Goal: Information Seeking & Learning: Learn about a topic

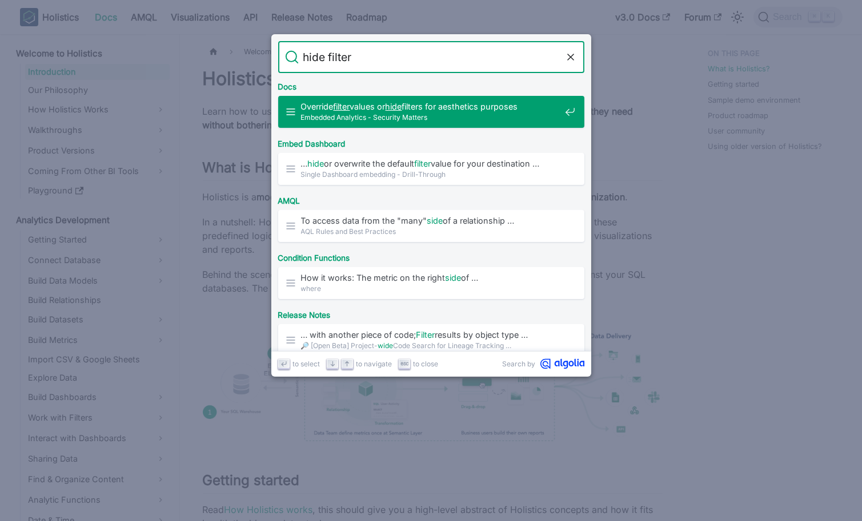
type input "hide filter"
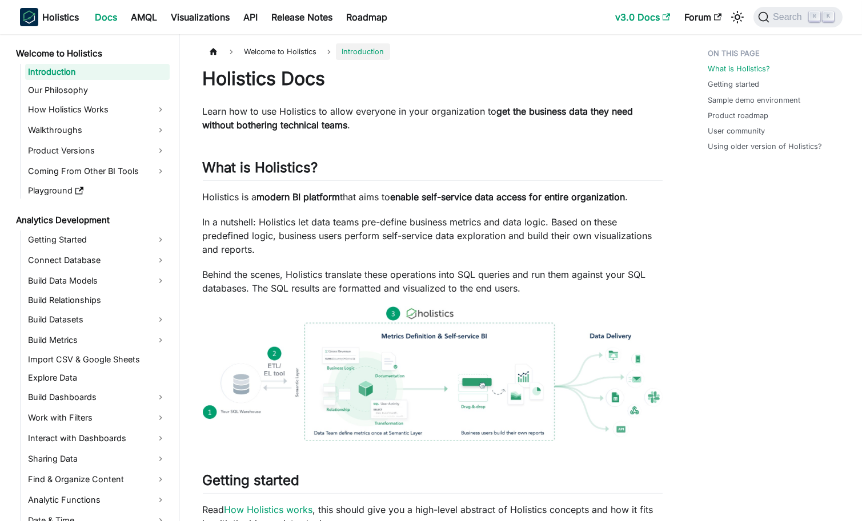
click at [640, 17] on link "v3.0 Docs" at bounding box center [643, 17] width 69 height 18
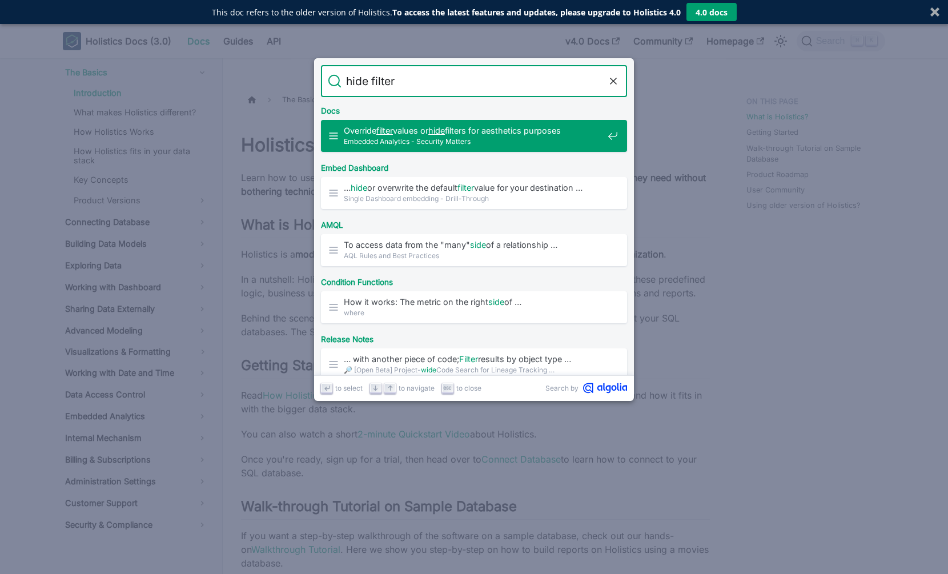
type input "hide filters"
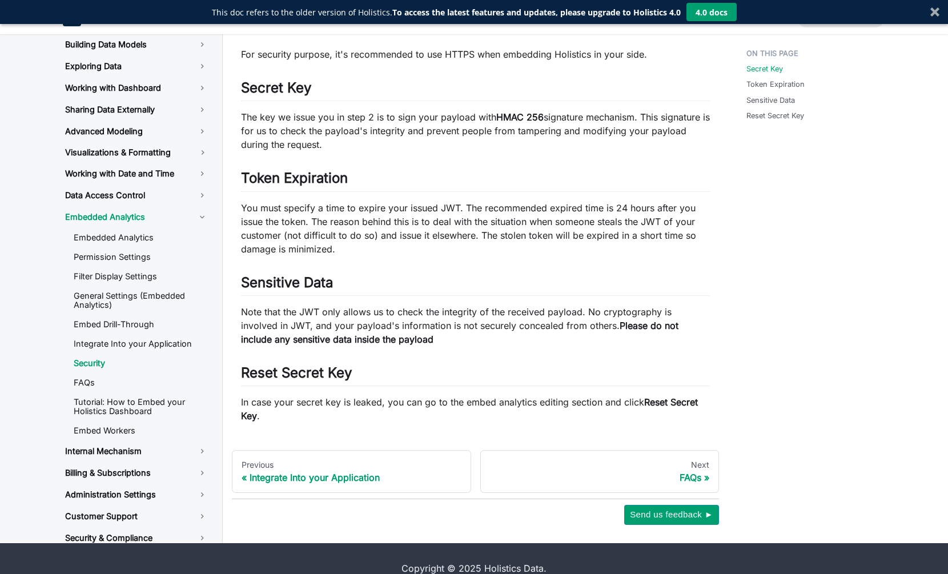
scroll to position [126, 0]
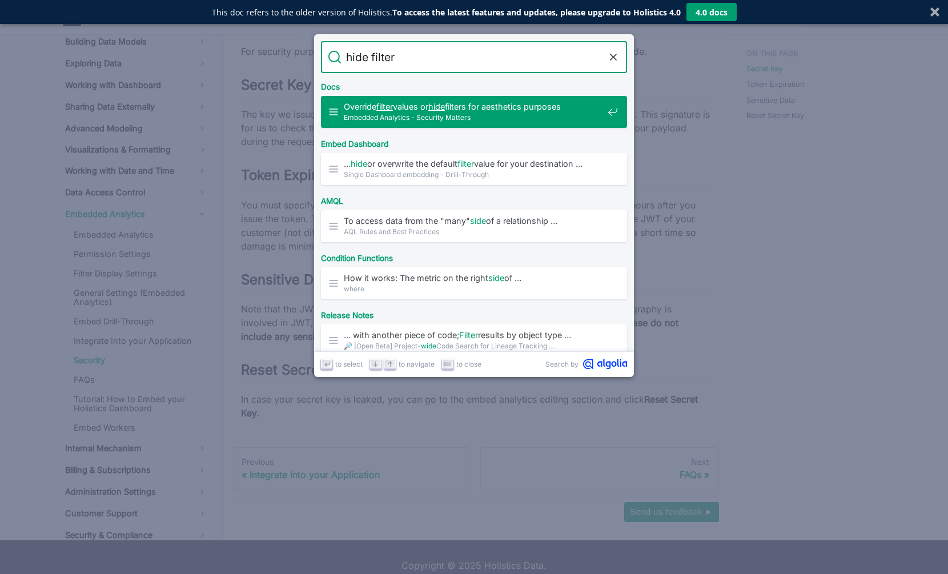
type input "hide filter"
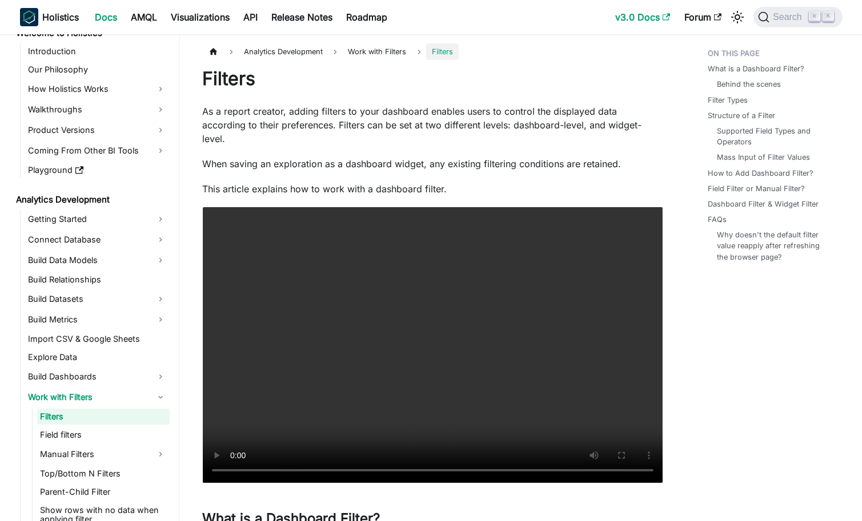
click at [618, 11] on link "v3.0 Docs" at bounding box center [643, 17] width 69 height 18
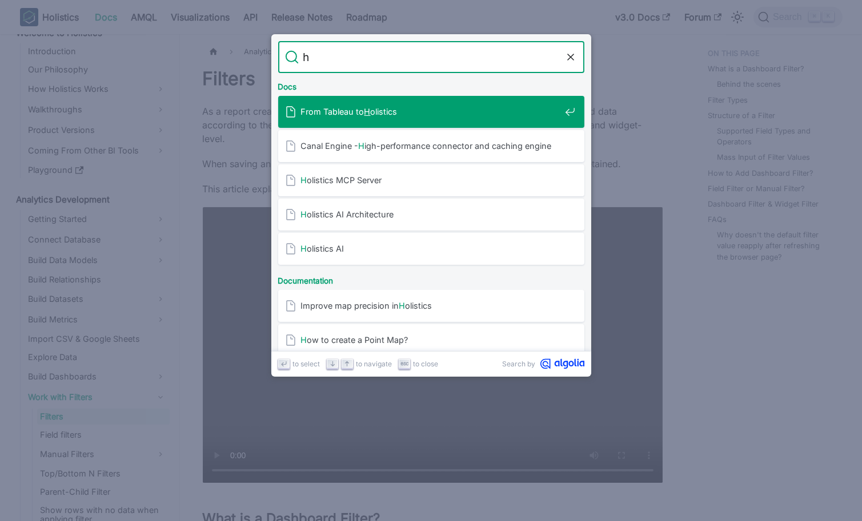
type input "h"
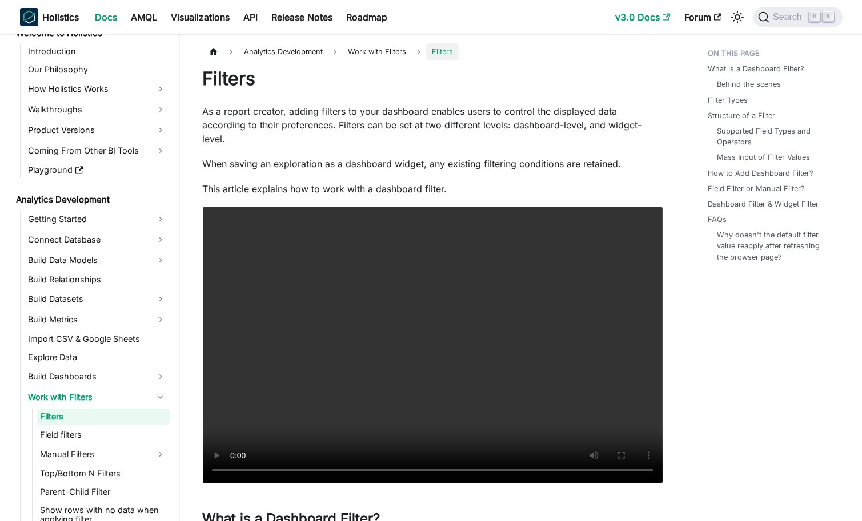
click at [635, 15] on link "v3.0 Docs" at bounding box center [643, 17] width 69 height 18
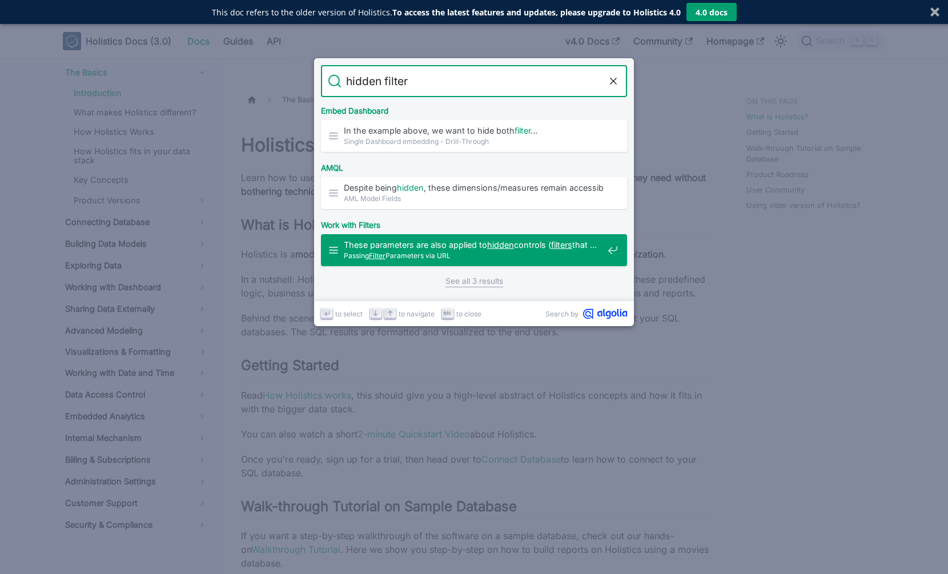
type input "hidden filter"
click at [476, 282] on link "See all 3 results" at bounding box center [474, 281] width 58 height 12
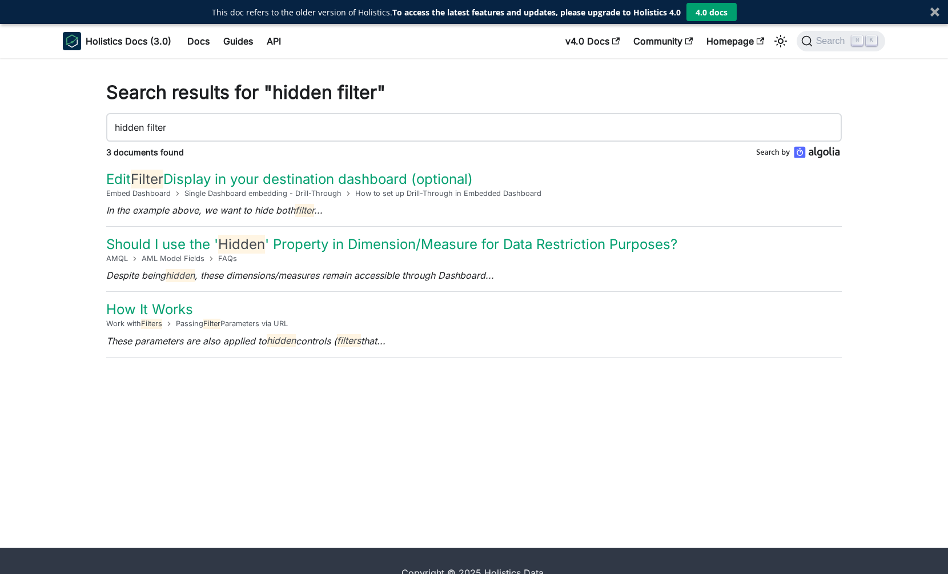
click at [405, 118] on input "hidden filter" at bounding box center [474, 127] width 736 height 29
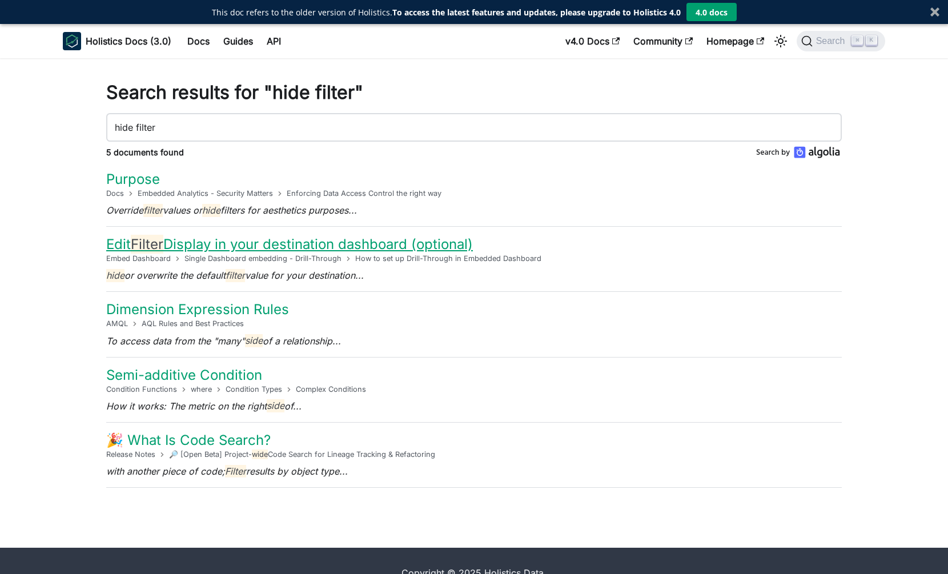
type input "hide filter"
click at [397, 242] on link "Edit Filter Display in your destination dashboard (optional)​" at bounding box center [289, 244] width 367 height 19
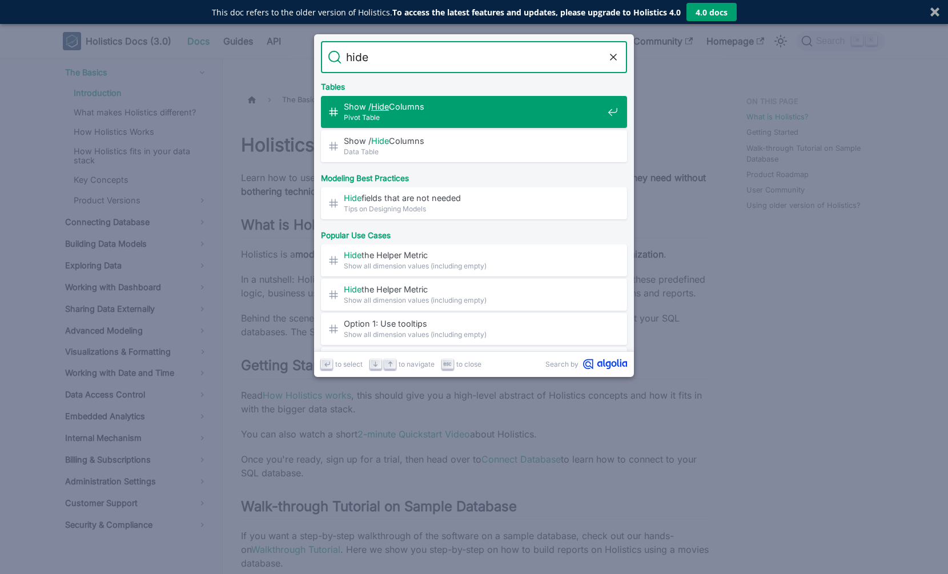
type input "hide"
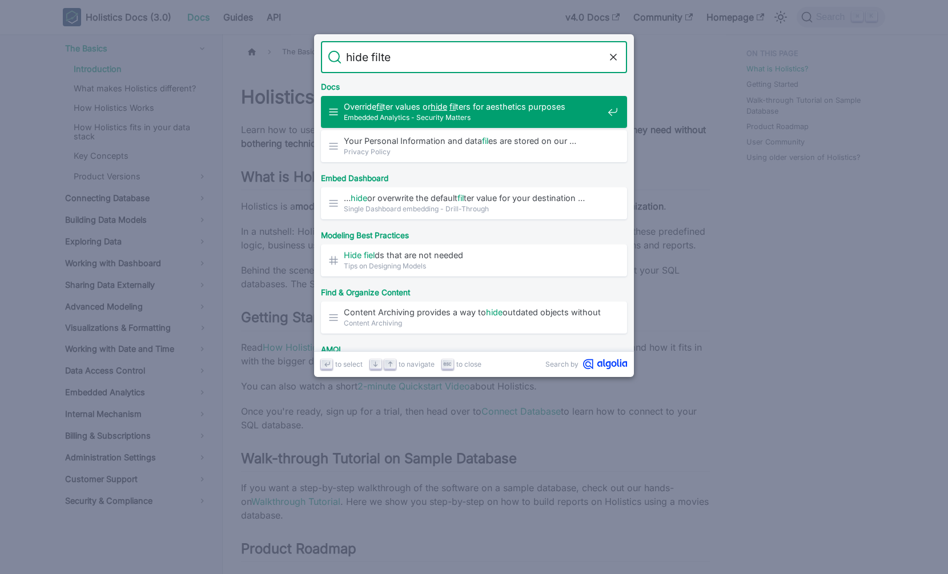
type input "hide filter"
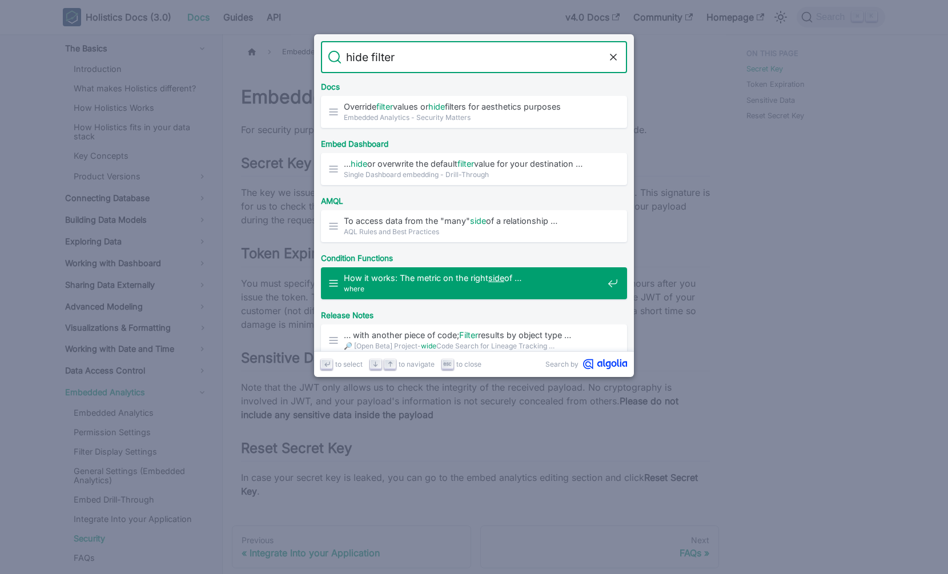
scroll to position [7, 0]
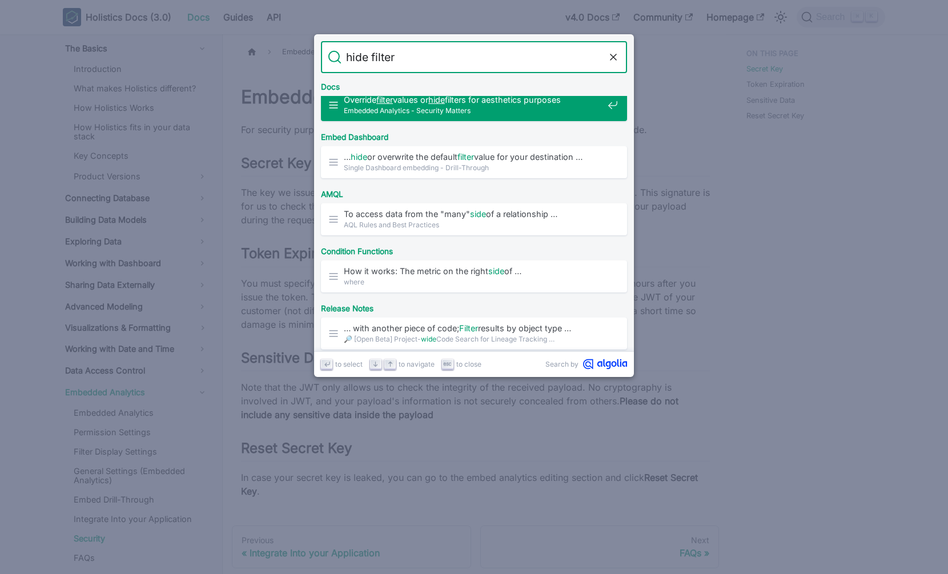
type input "hide filter"
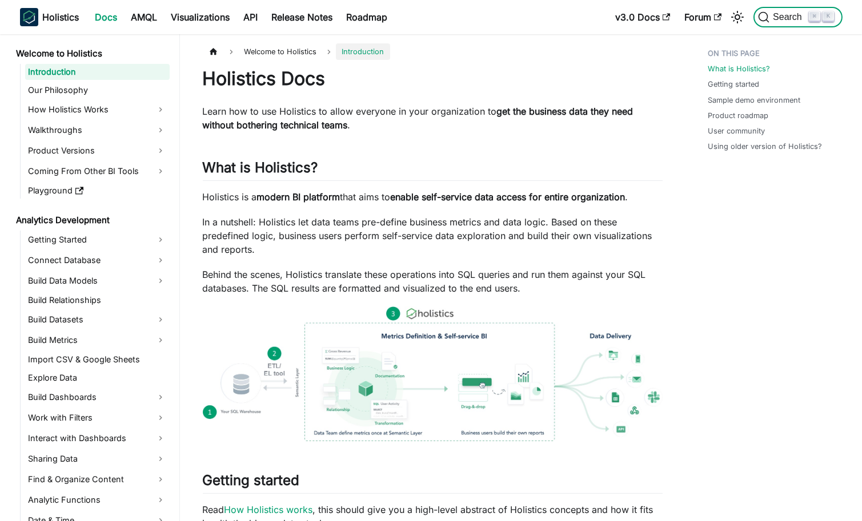
click at [804, 21] on span "Search" at bounding box center [788, 17] width 39 height 10
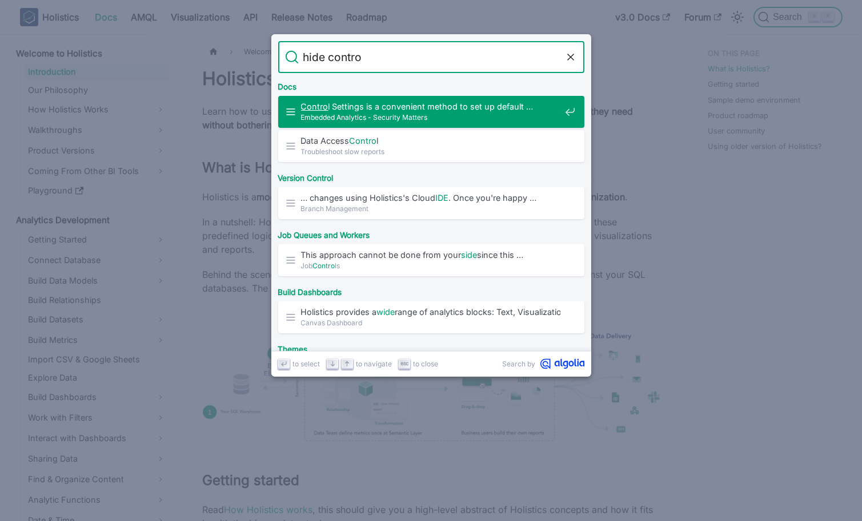
type input "hide control"
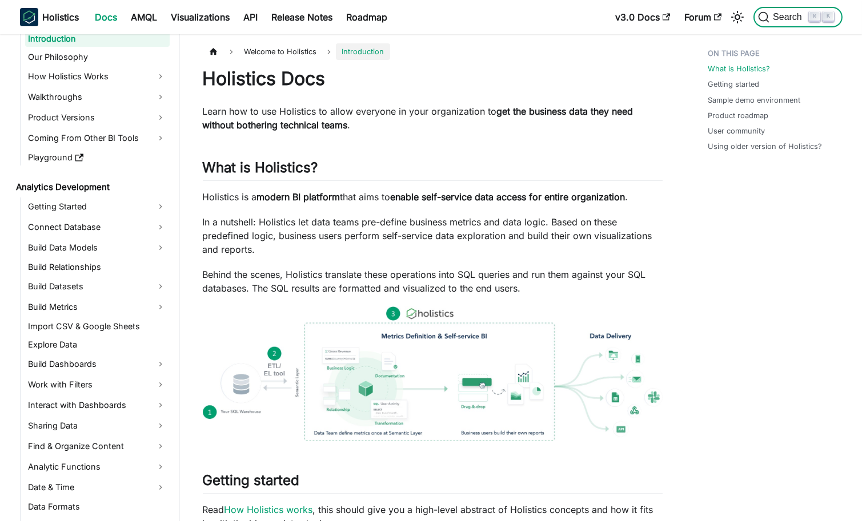
scroll to position [29, 0]
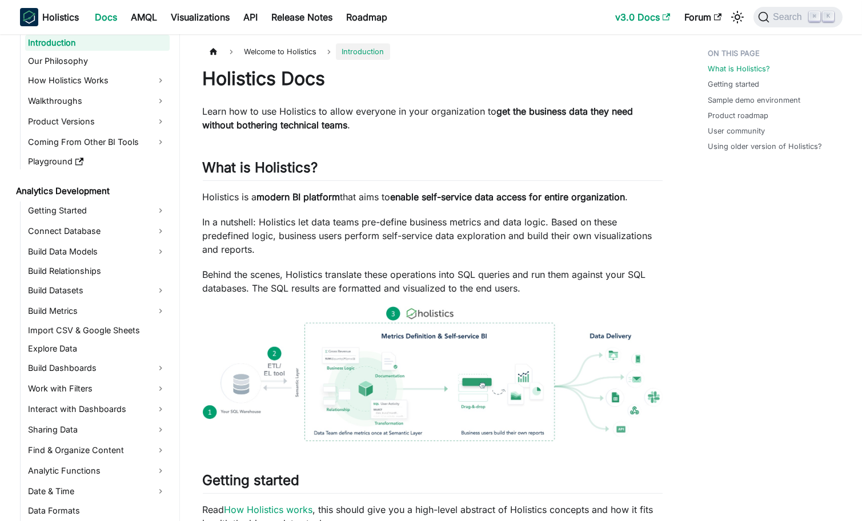
click at [633, 21] on link "v3.0 Docs" at bounding box center [643, 17] width 69 height 18
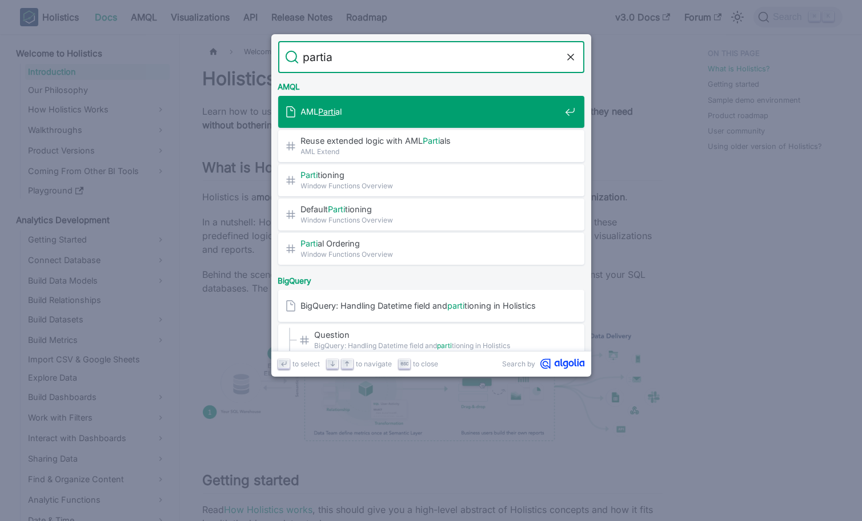
type input "partial"
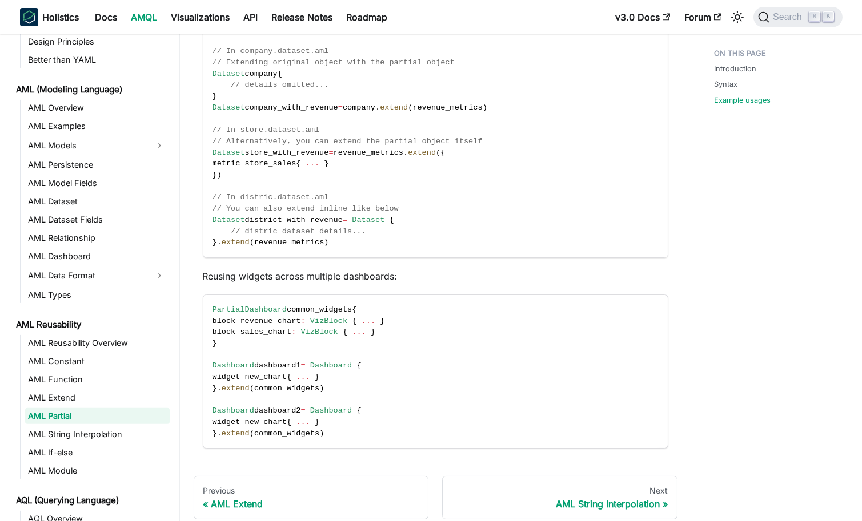
scroll to position [983, 0]
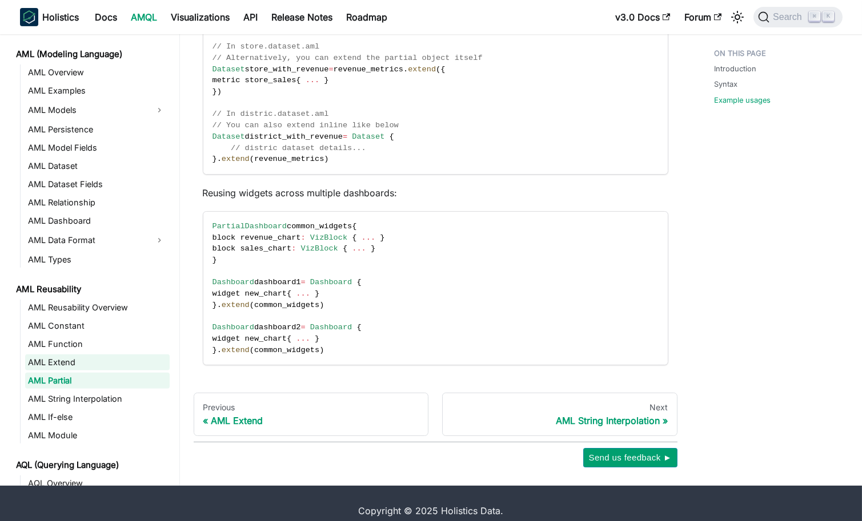
click at [120, 355] on link "AML Extend" at bounding box center [97, 363] width 144 height 16
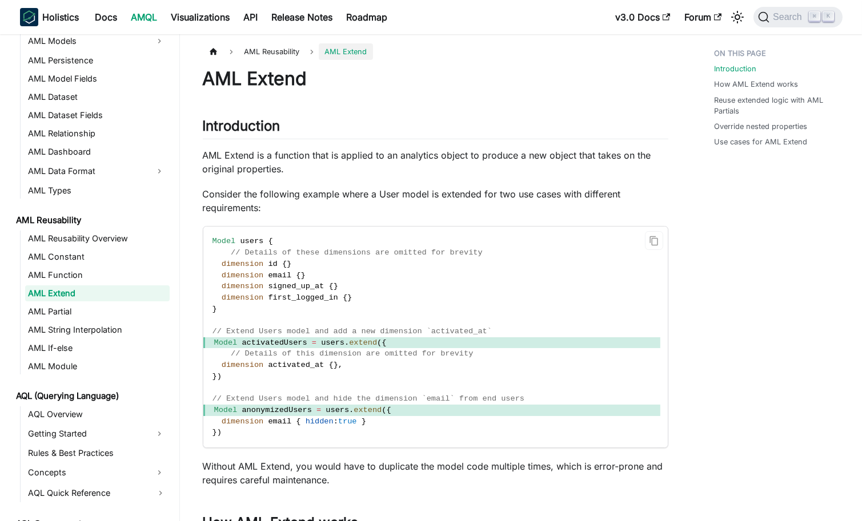
scroll to position [211, 0]
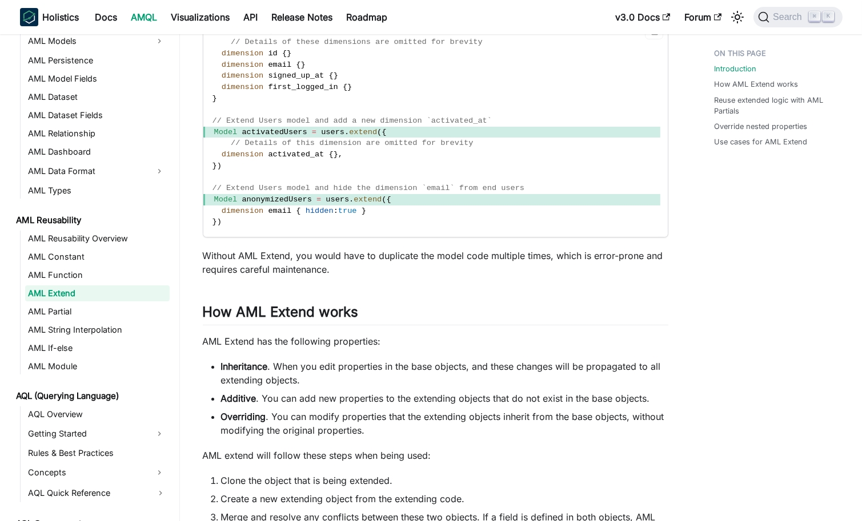
click at [315, 207] on span "hidden" at bounding box center [320, 211] width 28 height 9
click at [390, 207] on code "Model users { // Details of these dimensions are omitted for brevity dimension …" at bounding box center [431, 126] width 457 height 221
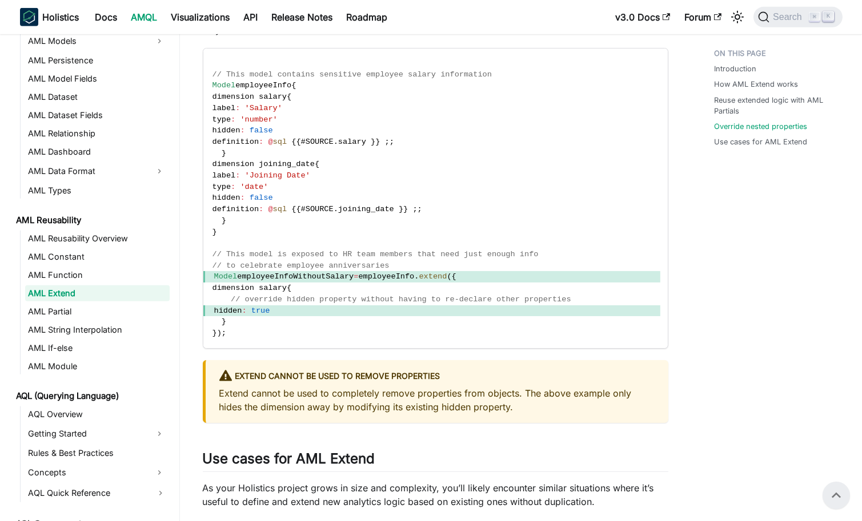
scroll to position [1585, 0]
